Goal: Check status: Check status

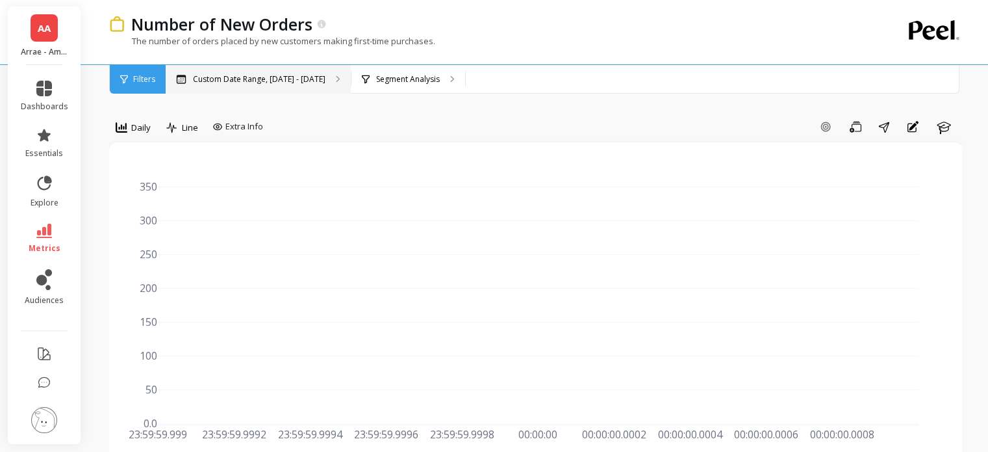
click at [290, 73] on div "Custom Date Range, [DATE] - [DATE]" at bounding box center [258, 79] width 185 height 29
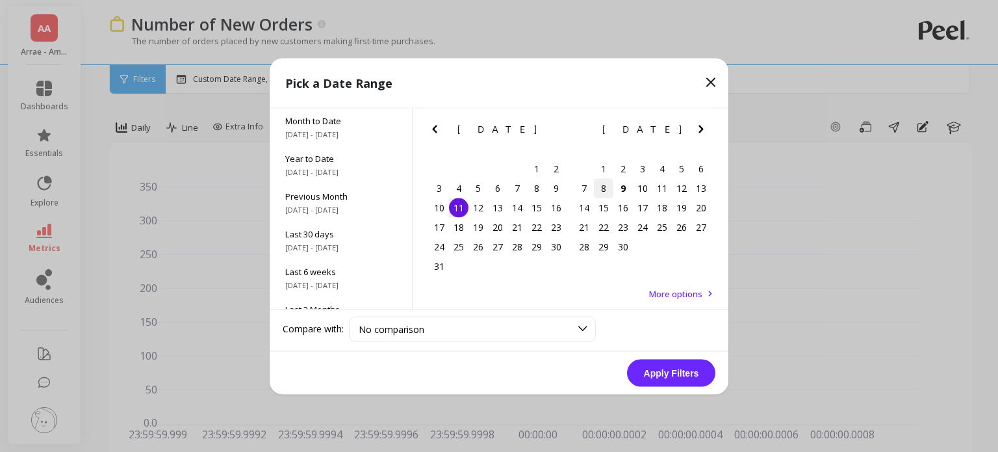
click at [602, 187] on div "8" at bounding box center [603, 187] width 19 height 19
click at [670, 379] on button "Apply Filters" at bounding box center [671, 372] width 88 height 27
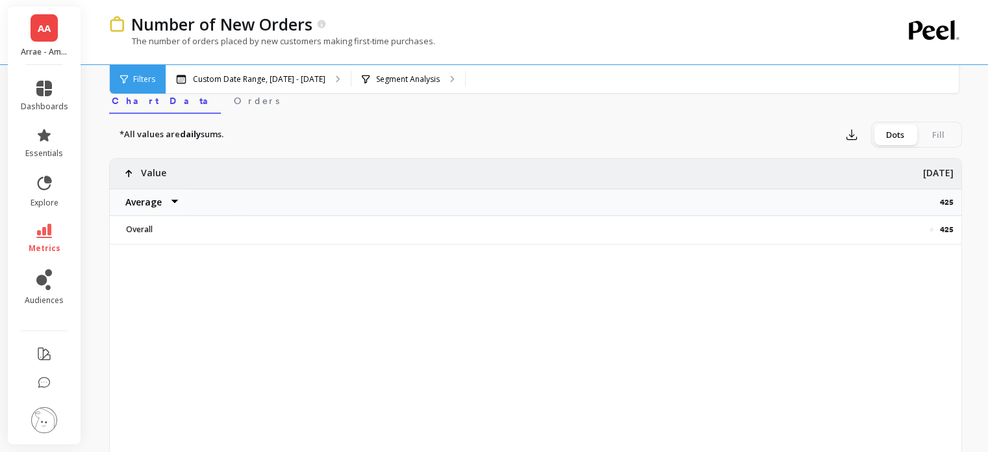
scroll to position [423, 0]
click at [946, 199] on p "425" at bounding box center [950, 203] width 21 height 10
copy p "425"
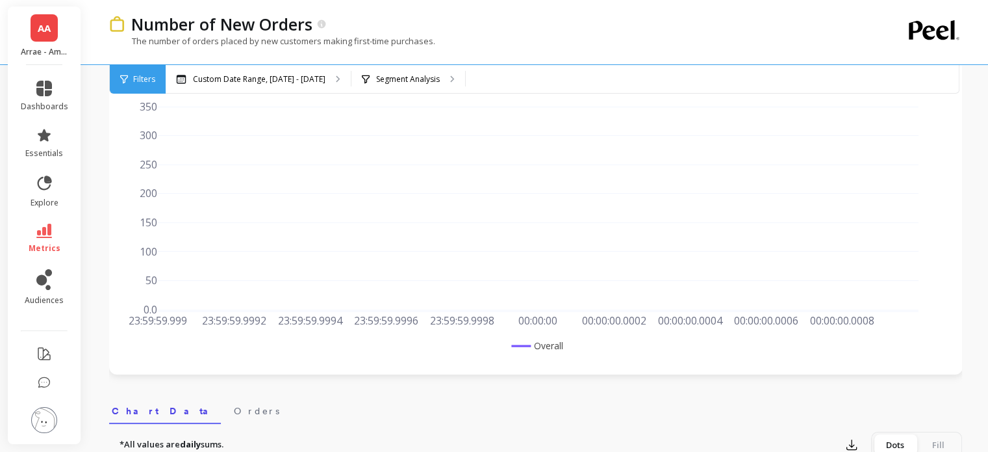
scroll to position [0, 0]
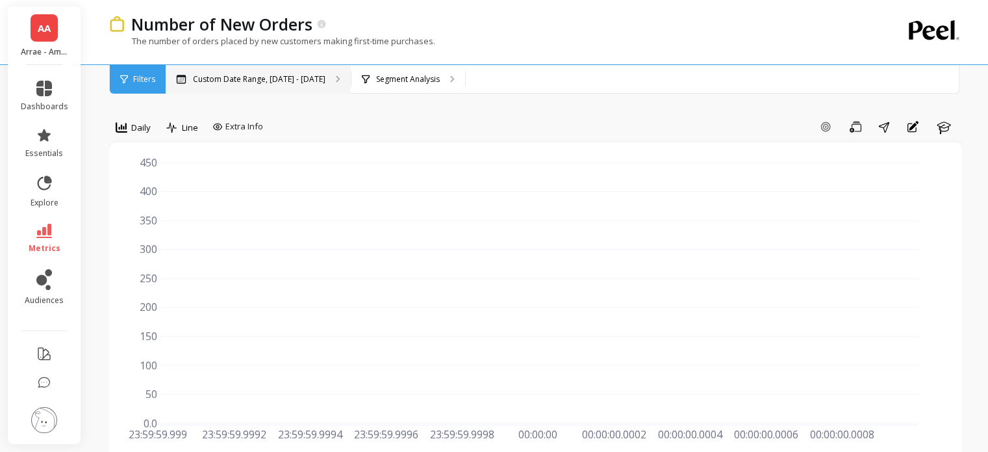
click at [281, 79] on p "Custom Date Range, [DATE] - [DATE]" at bounding box center [259, 79] width 133 height 10
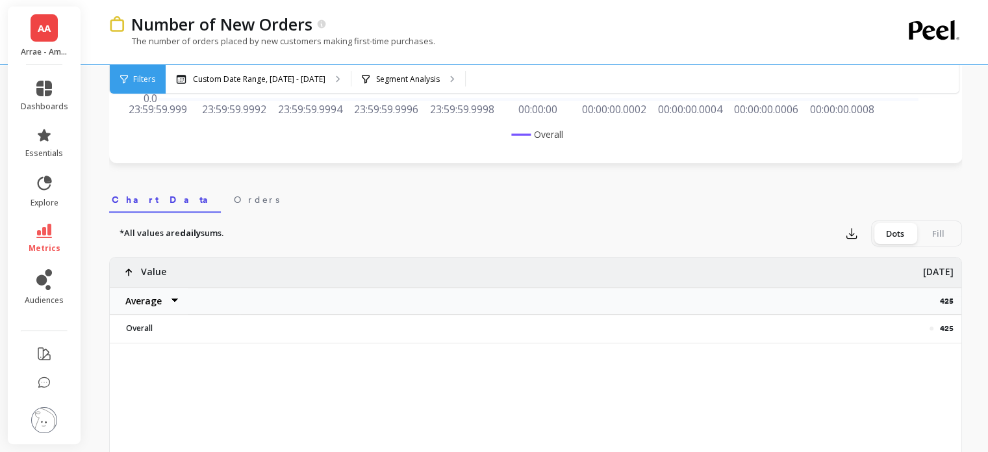
scroll to position [328, 0]
click at [949, 301] on p "425" at bounding box center [950, 298] width 21 height 10
